Goal: Navigation & Orientation: Find specific page/section

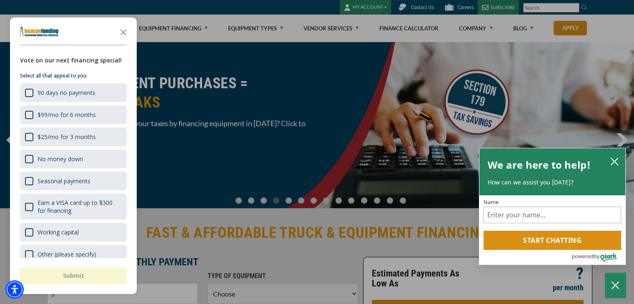
click at [282, 63] on div "button" at bounding box center [317, 152] width 634 height 304
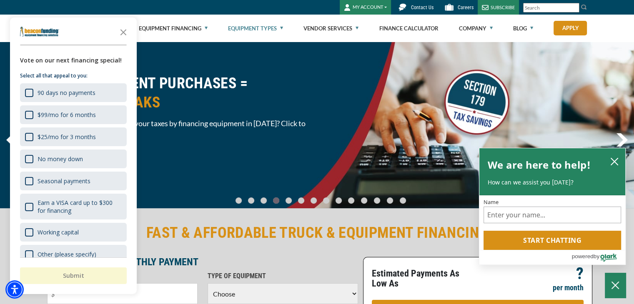
click at [273, 32] on link "Equipment Types" at bounding box center [255, 28] width 55 height 27
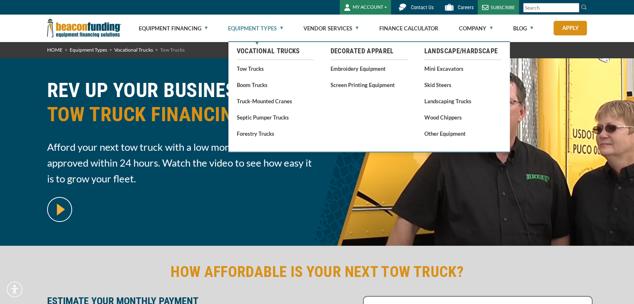
click at [259, 31] on link "Equipment Types" at bounding box center [255, 28] width 55 height 27
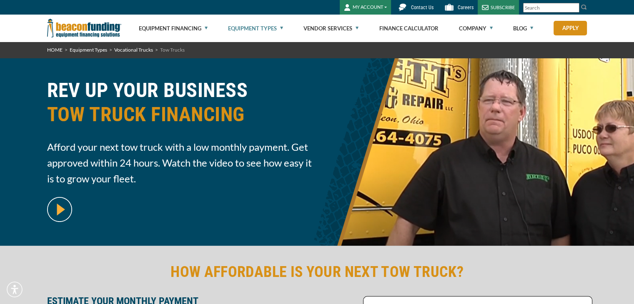
click at [265, 28] on link "Equipment Types" at bounding box center [255, 28] width 55 height 27
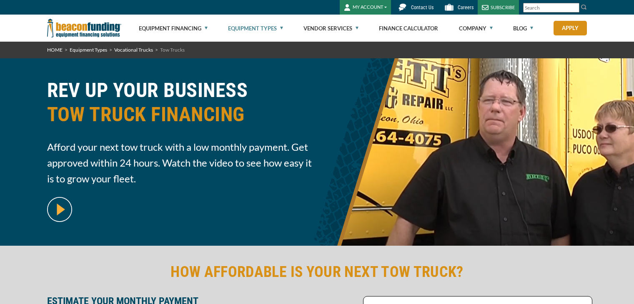
click at [267, 27] on link "Equipment Types" at bounding box center [255, 28] width 55 height 27
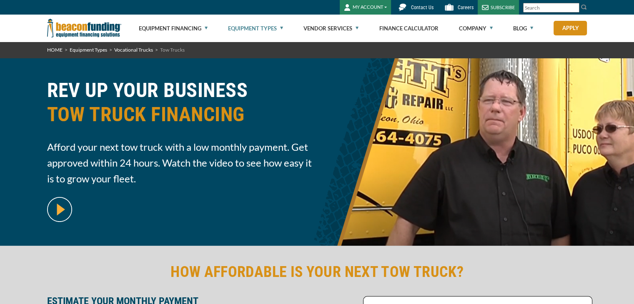
click at [282, 28] on link "Equipment Types" at bounding box center [255, 28] width 55 height 27
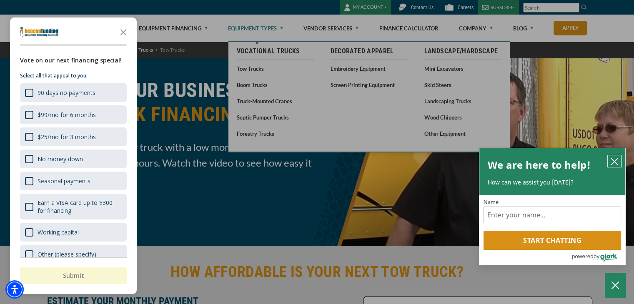
click at [614, 161] on icon "close chatbox" at bounding box center [615, 162] width 8 height 8
